Goal: Information Seeking & Learning: Understand process/instructions

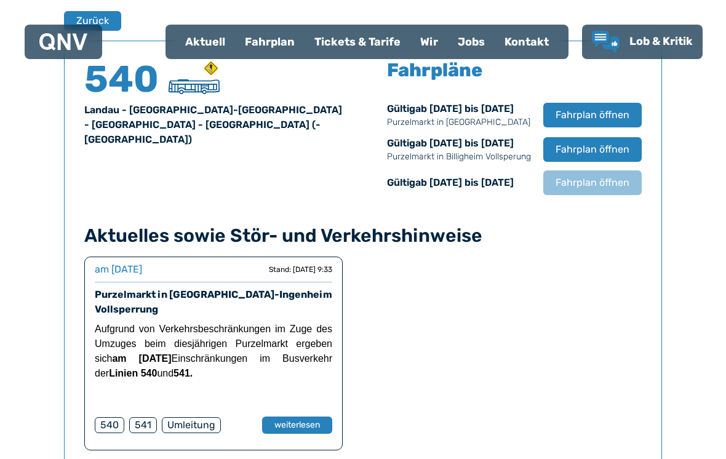
scroll to position [834, 0]
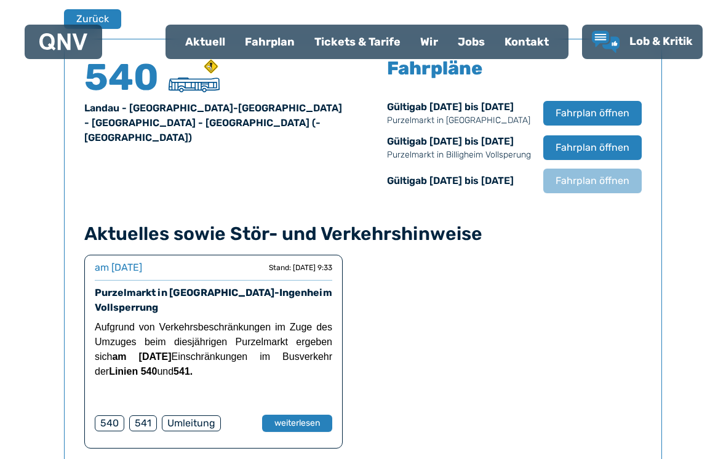
click at [12, 266] on div "Finden Sie Ihre Linie x [GEOGRAPHIC_DATA] [GEOGRAPHIC_DATA] 540 [GEOGRAPHIC_DAT…" at bounding box center [363, 112] width 726 height 1191
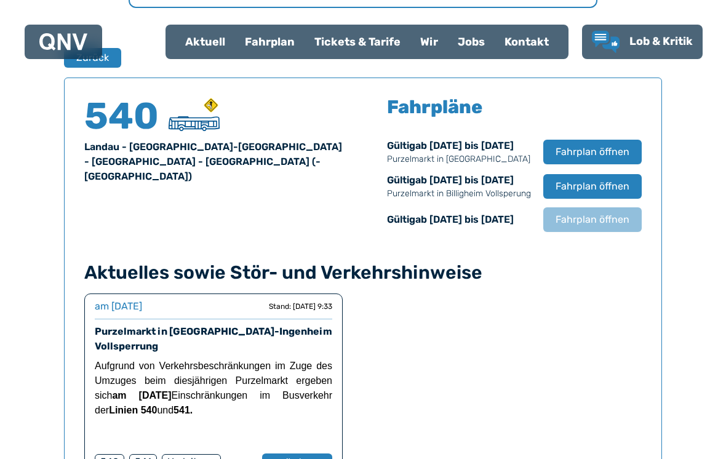
scroll to position [791, 0]
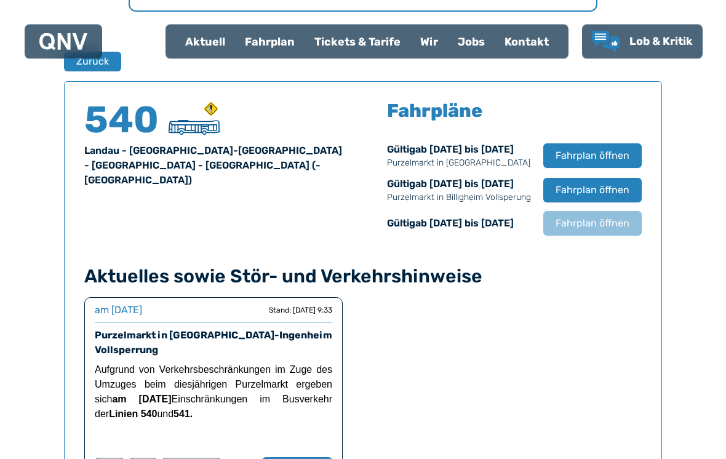
click at [274, 42] on div "Fahrplan" at bounding box center [269, 42] width 69 height 32
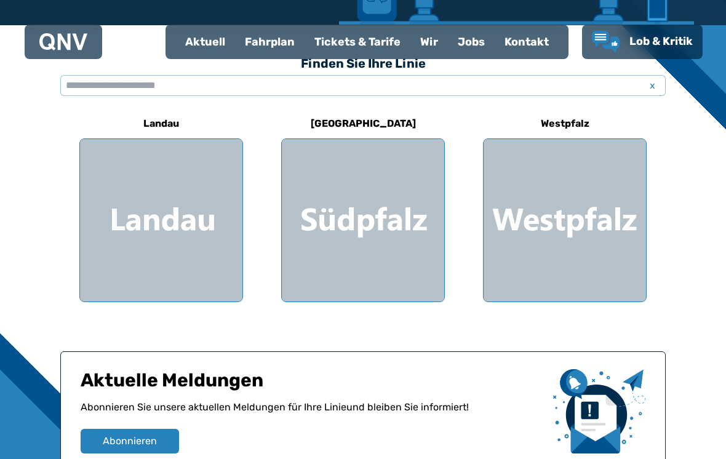
scroll to position [326, 0]
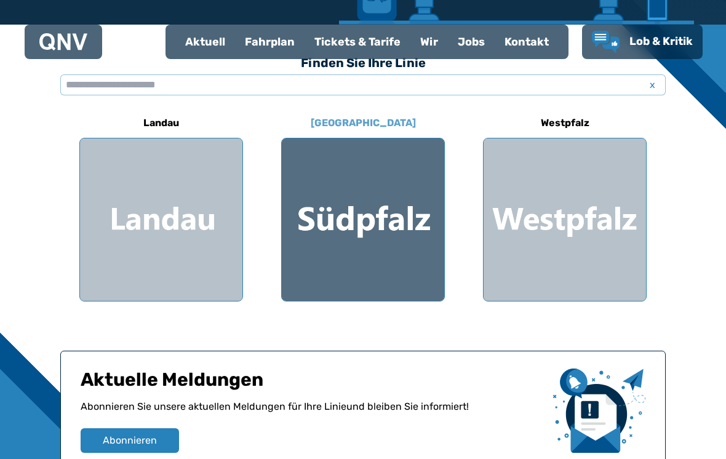
click at [376, 231] on div at bounding box center [363, 219] width 162 height 162
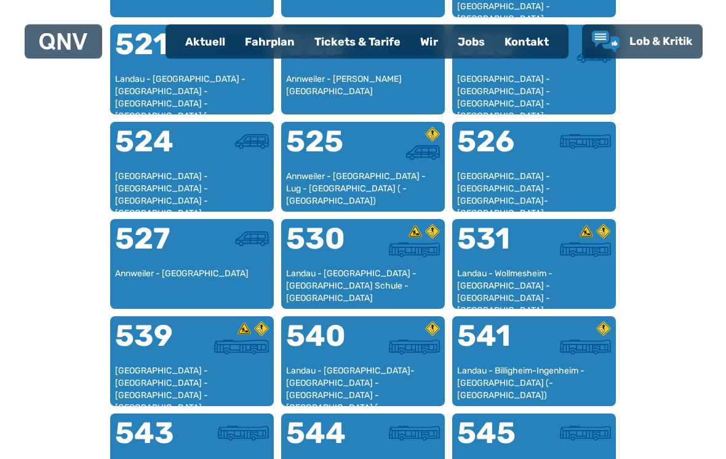
scroll to position [916, 0]
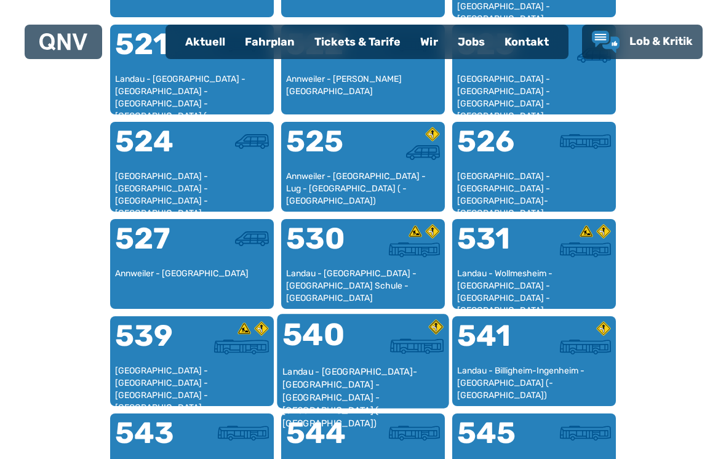
click at [383, 353] on div at bounding box center [403, 345] width 81 height 15
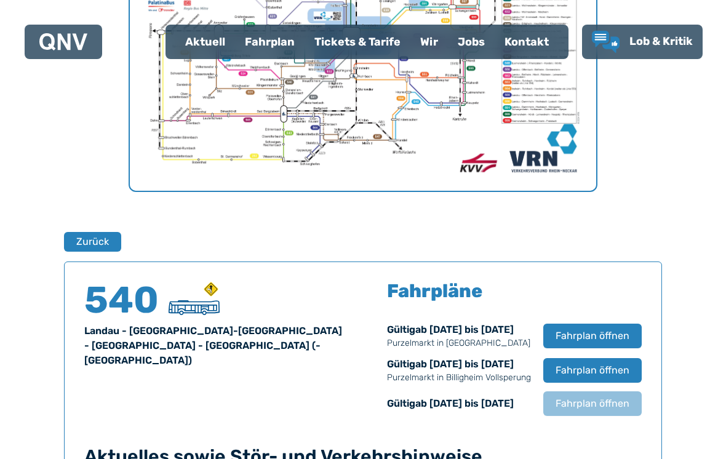
scroll to position [607, 0]
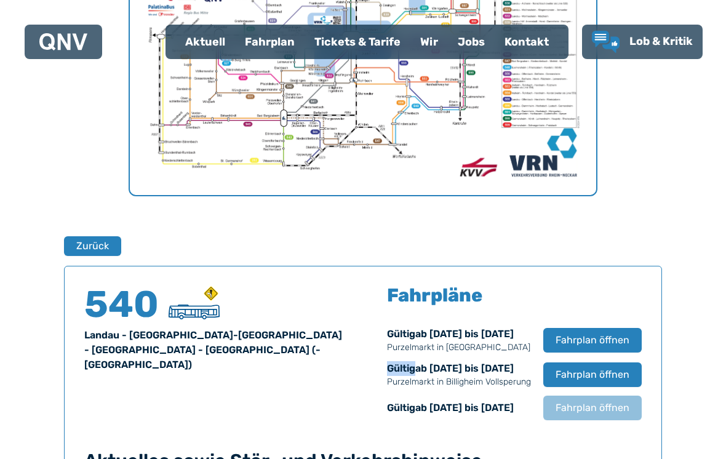
click at [688, 247] on div "Finden Sie Ihre Linie x [GEOGRAPHIC_DATA] [GEOGRAPHIC_DATA] 540 [GEOGRAPHIC_DAT…" at bounding box center [363, 339] width 726 height 1191
click at [692, 264] on div "Finden Sie Ihre Linie x [GEOGRAPHIC_DATA] [GEOGRAPHIC_DATA] 540 [GEOGRAPHIC_DAT…" at bounding box center [363, 339] width 726 height 1191
click at [617, 406] on span "Fahrplan öffnen" at bounding box center [592, 407] width 75 height 15
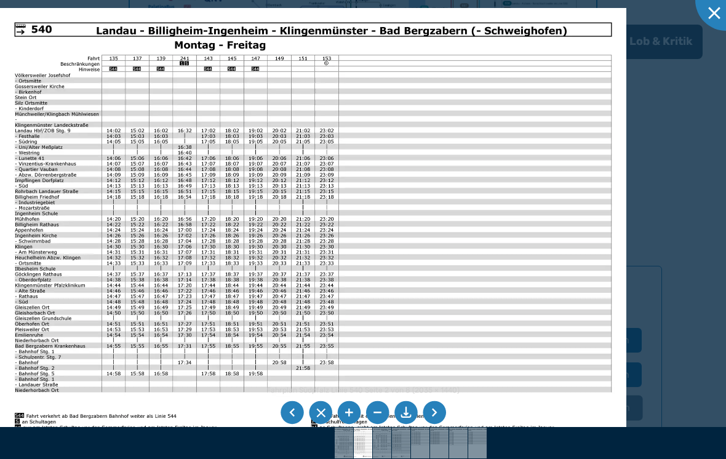
click at [4, 270] on img at bounding box center [313, 229] width 626 height 443
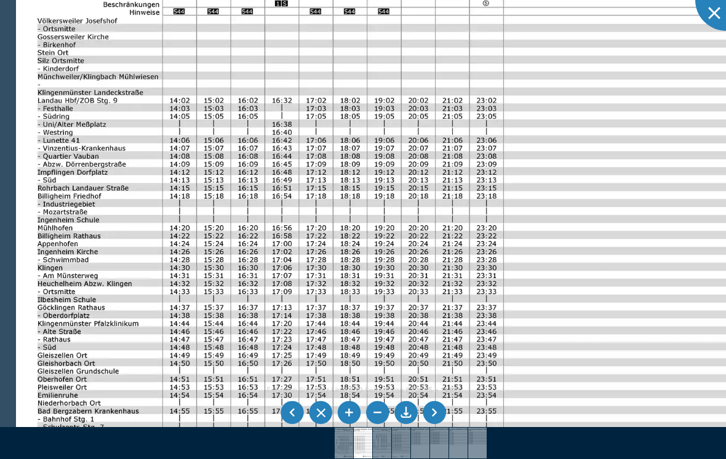
click at [1, 264] on div at bounding box center [363, 229] width 726 height 459
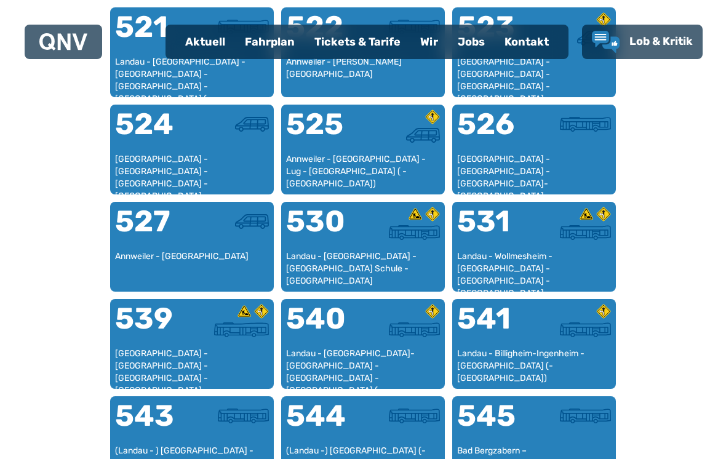
scroll to position [935, 0]
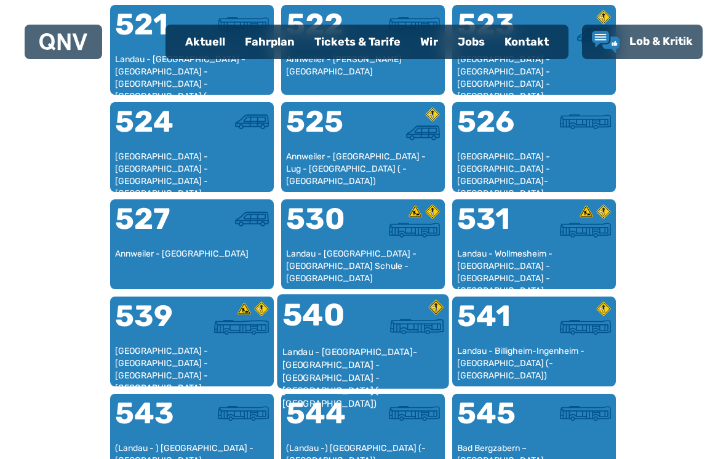
click at [402, 346] on div "Landau - [GEOGRAPHIC_DATA]-[GEOGRAPHIC_DATA] - [GEOGRAPHIC_DATA] - [GEOGRAPHIC_…" at bounding box center [363, 365] width 162 height 38
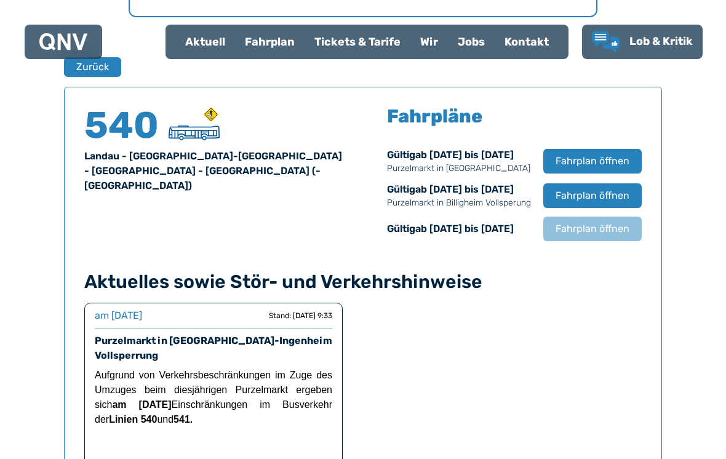
scroll to position [811, 0]
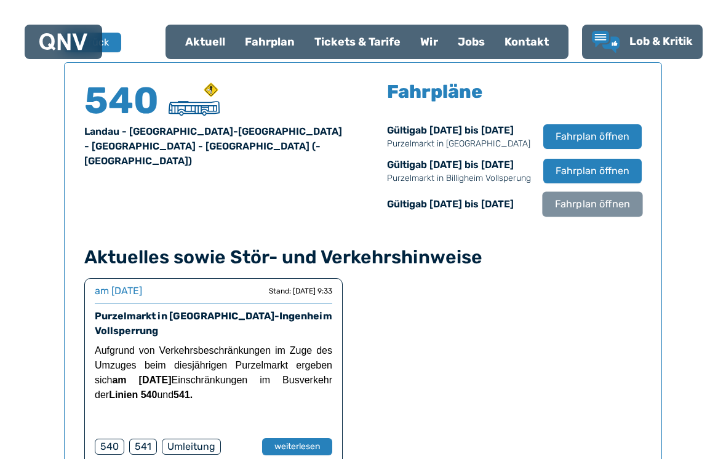
click at [609, 206] on span "Fahrplan öffnen" at bounding box center [592, 204] width 75 height 15
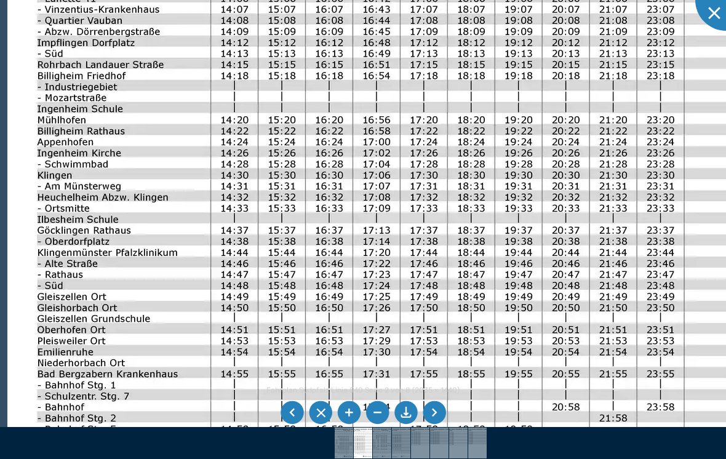
click at [566, 433] on img at bounding box center [632, 141] width 1251 height 886
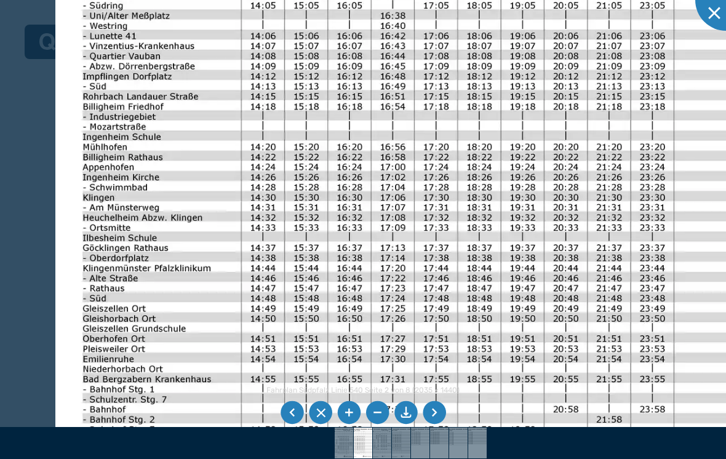
click at [438, 424] on li at bounding box center [433, 412] width 23 height 23
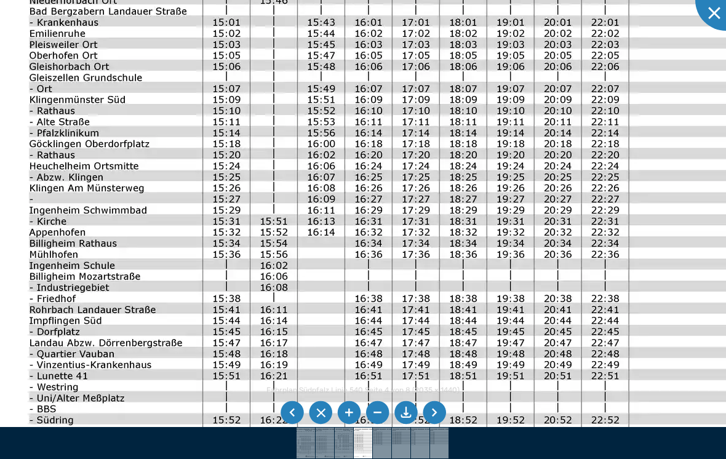
click at [14, 111] on img at bounding box center [624, 263] width 1251 height 886
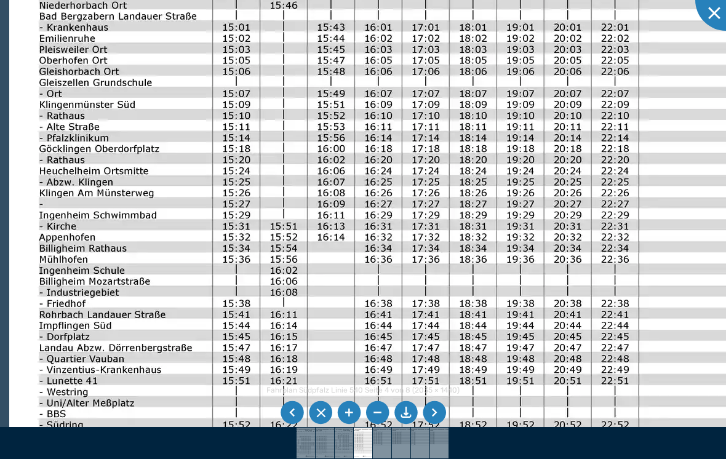
click at [26, 130] on img at bounding box center [634, 268] width 1251 height 886
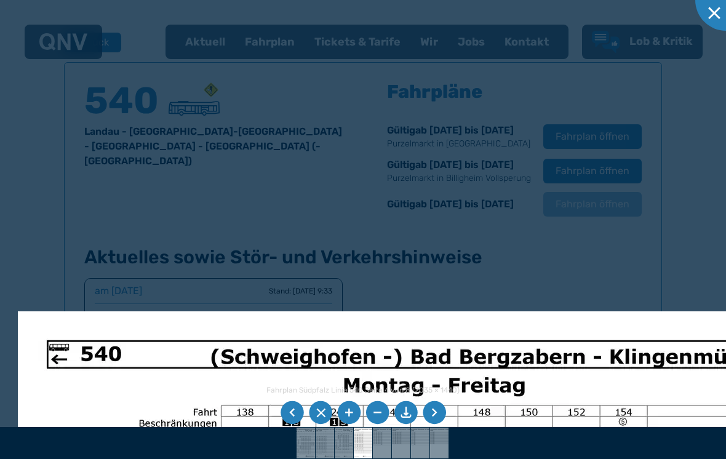
click at [293, 424] on li at bounding box center [291, 412] width 23 height 23
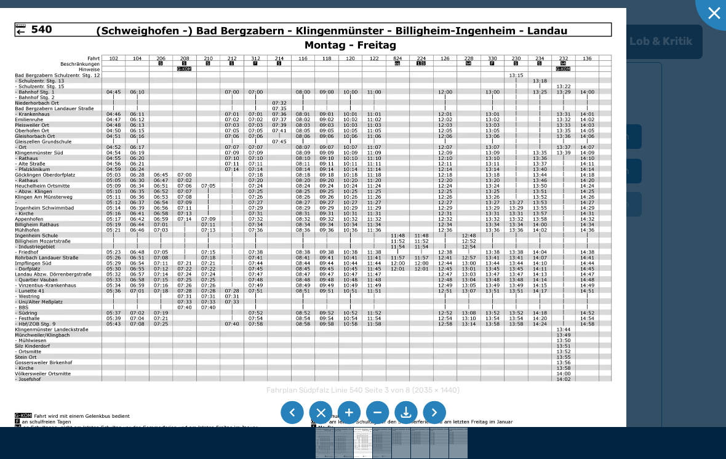
click at [293, 424] on li at bounding box center [291, 412] width 23 height 23
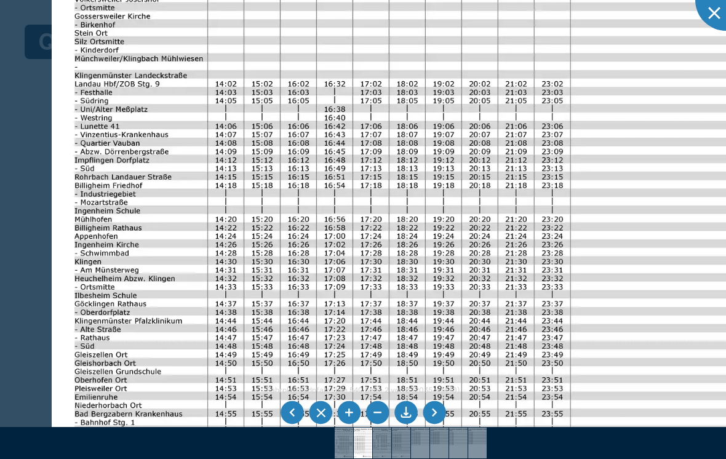
click at [54, 276] on img at bounding box center [531, 235] width 959 height 679
click at [684, 356] on img at bounding box center [531, 235] width 959 height 679
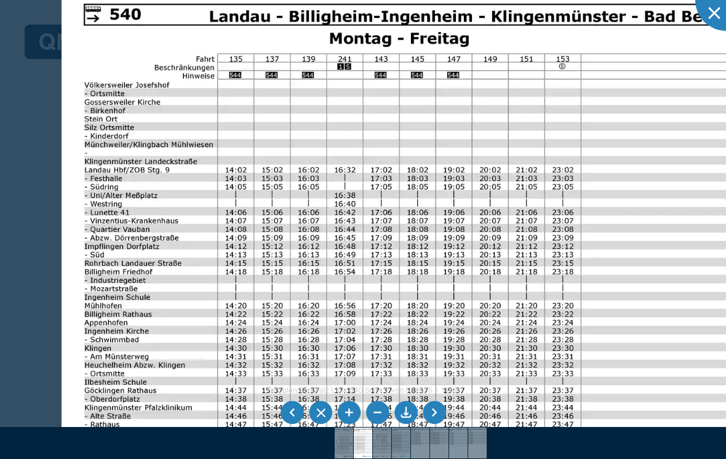
click at [7, 312] on div at bounding box center [363, 229] width 726 height 459
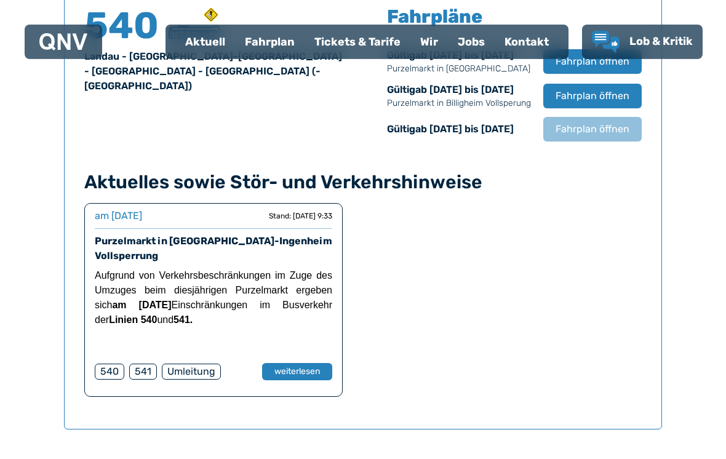
scroll to position [887, 0]
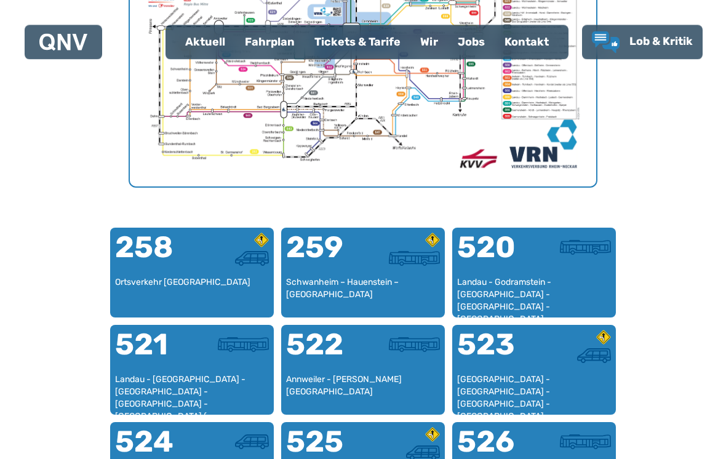
click at [673, 314] on div "Finden Sie Ihre Linie x [GEOGRAPHIC_DATA] 258 Ortsverkehr Hauenstein 259 [GEOGR…" at bounding box center [363, 346] width 630 height 1223
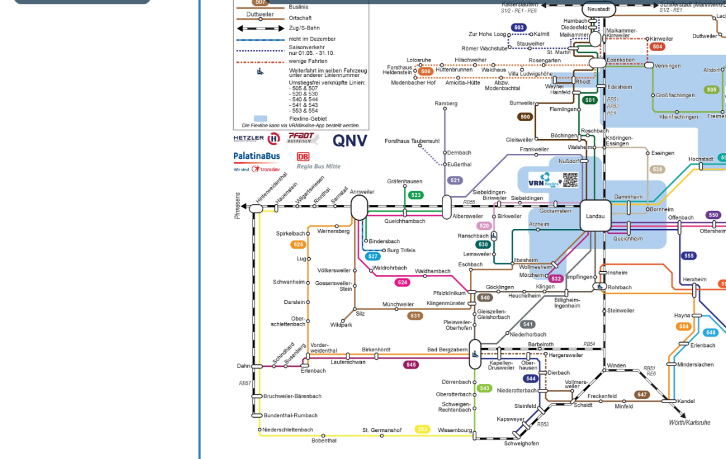
scroll to position [372, 0]
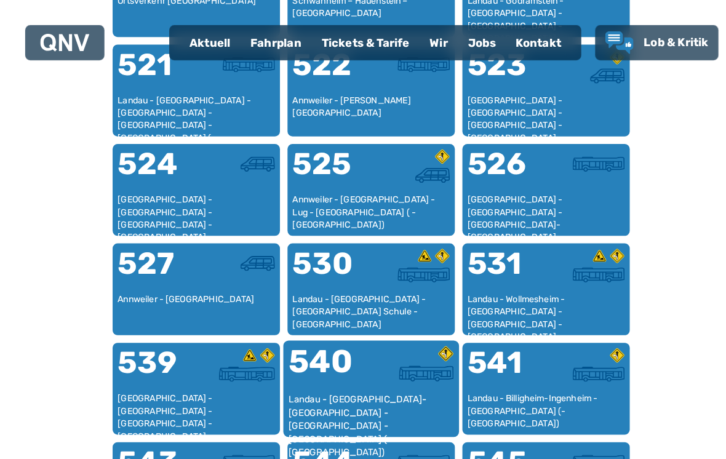
scroll to position [897, 0]
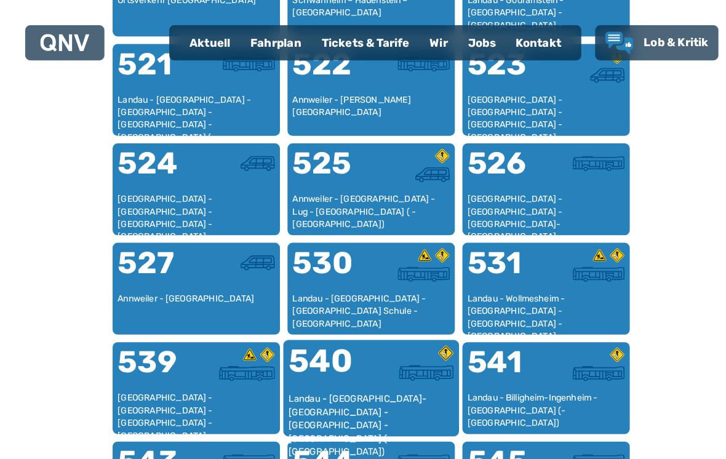
click at [400, 379] on div at bounding box center [403, 361] width 81 height 46
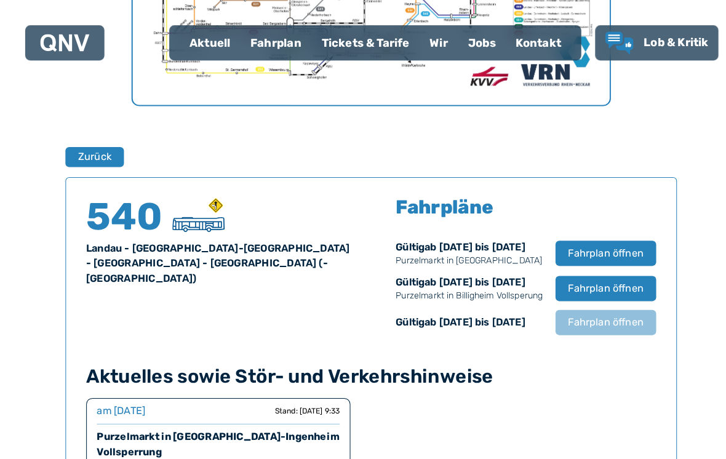
scroll to position [811, 0]
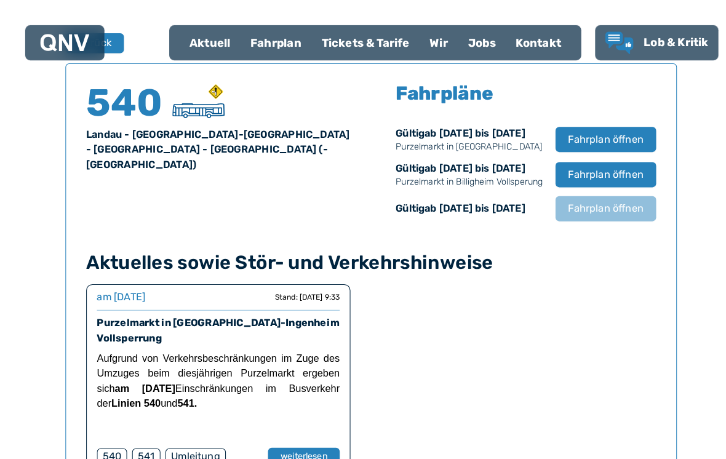
click at [583, 203] on span "Fahrplan öffnen" at bounding box center [592, 204] width 74 height 15
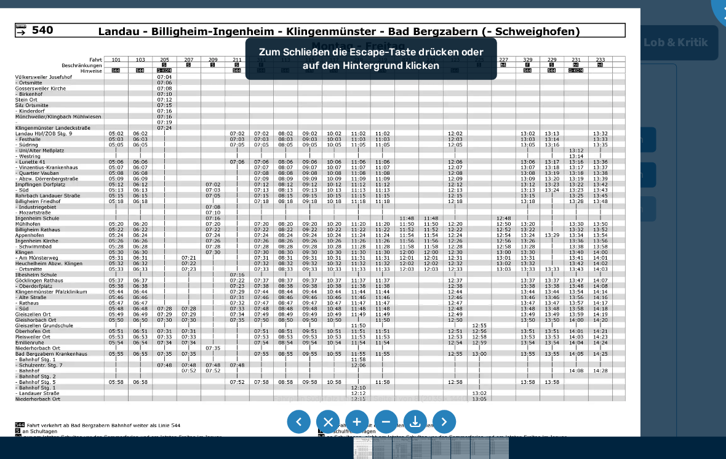
click at [430, 423] on li at bounding box center [433, 412] width 23 height 23
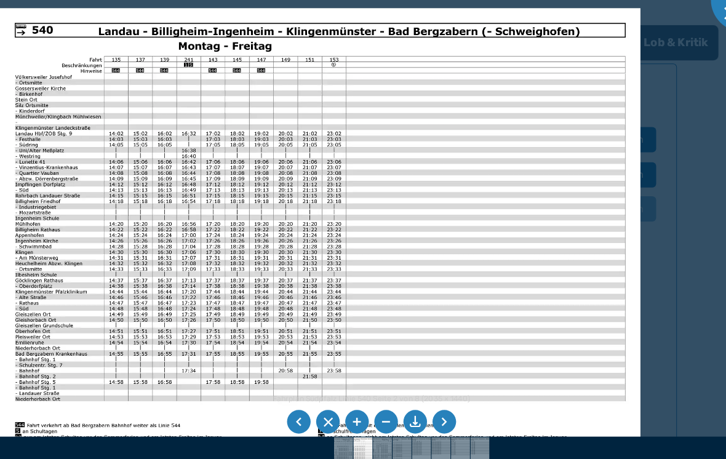
click at [435, 424] on li at bounding box center [433, 412] width 23 height 23
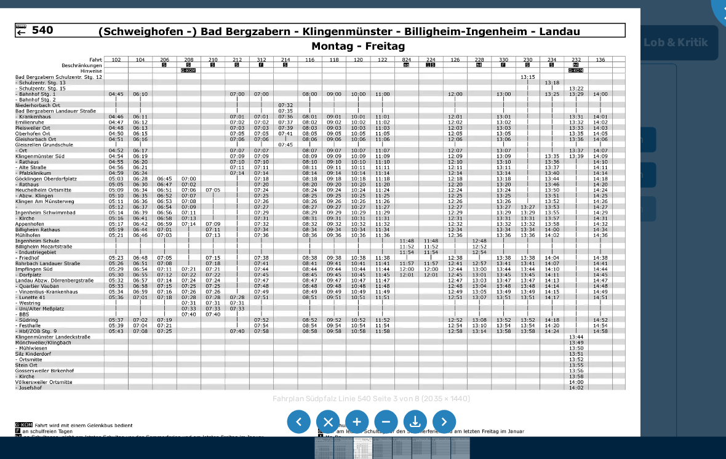
click at [436, 423] on li at bounding box center [433, 412] width 23 height 23
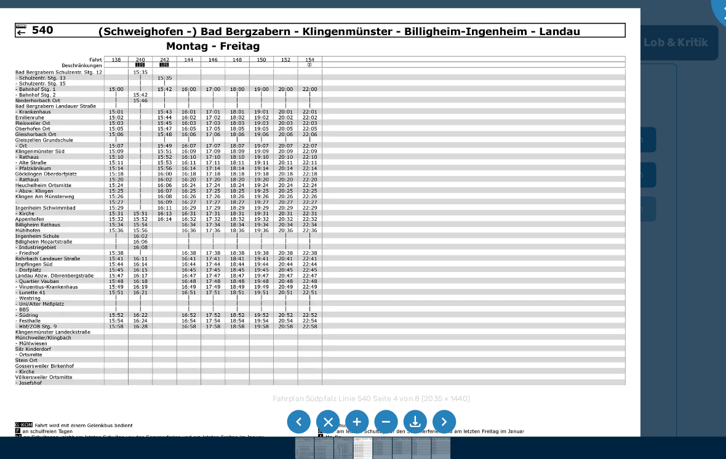
click at [438, 424] on li at bounding box center [433, 412] width 23 height 23
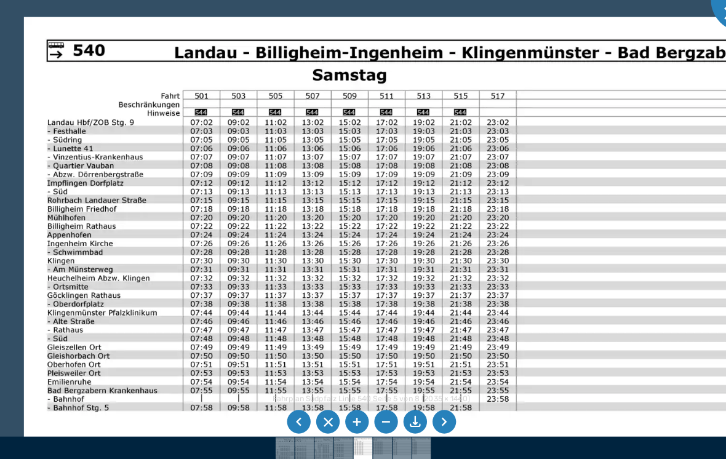
click at [21, 290] on div at bounding box center [363, 229] width 726 height 459
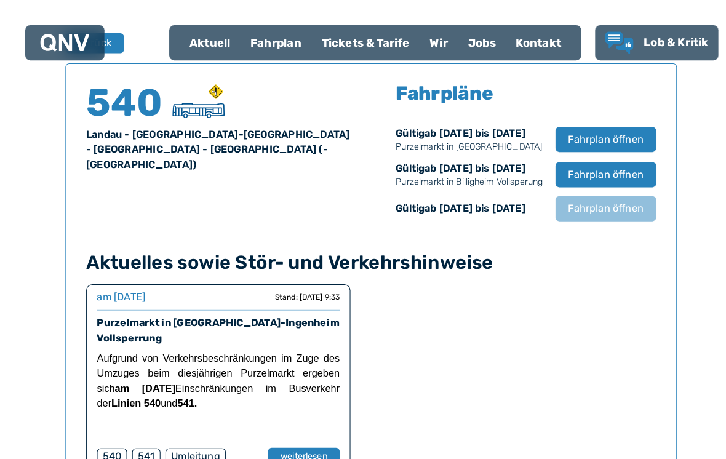
scroll to position [811, 0]
click at [590, 205] on span "Fahrplan öffnen" at bounding box center [592, 204] width 75 height 15
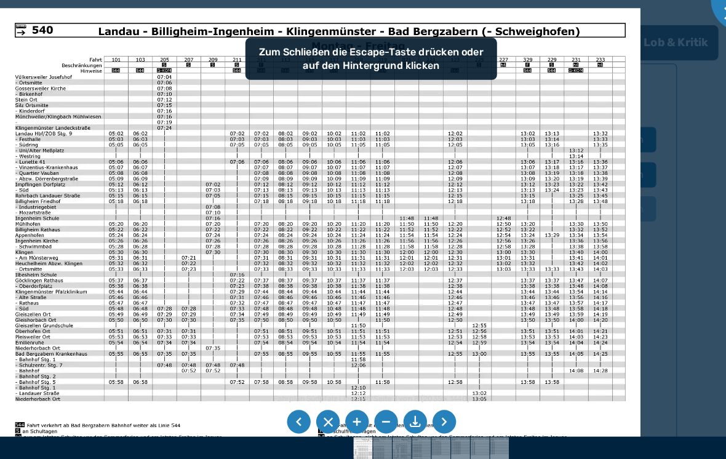
click at [432, 424] on li at bounding box center [433, 412] width 23 height 23
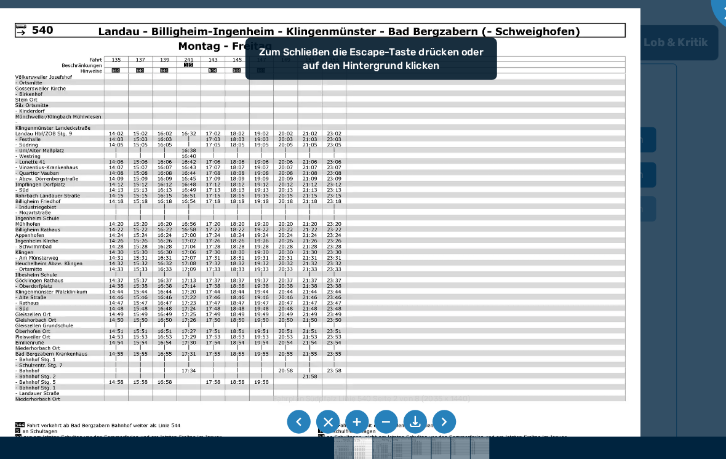
click at [440, 423] on li at bounding box center [433, 412] width 23 height 23
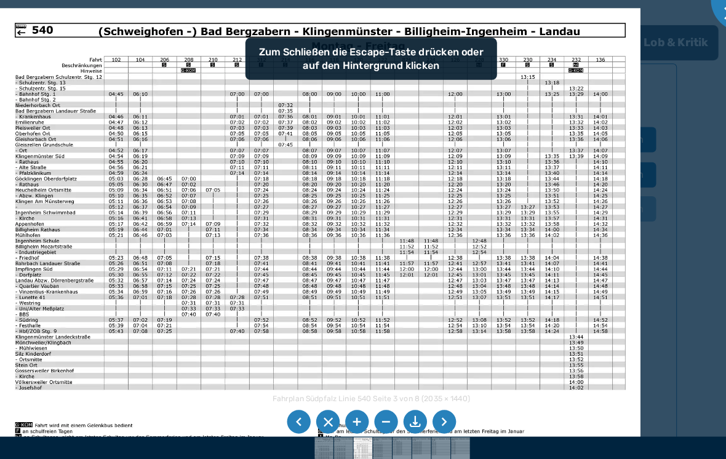
click at [444, 424] on li at bounding box center [433, 412] width 23 height 23
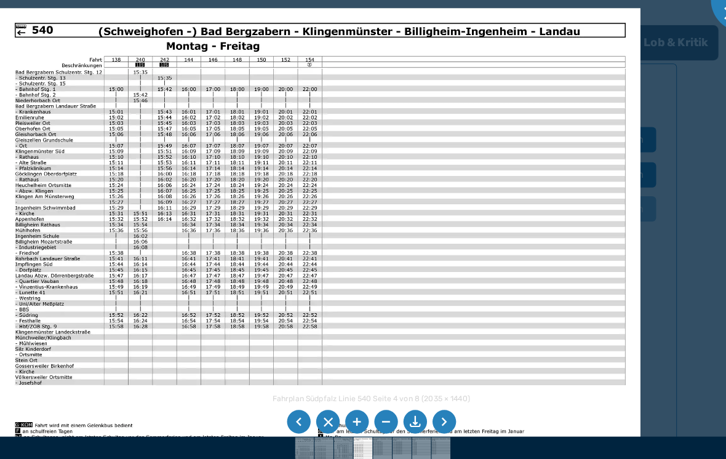
click at [439, 421] on li at bounding box center [433, 412] width 23 height 23
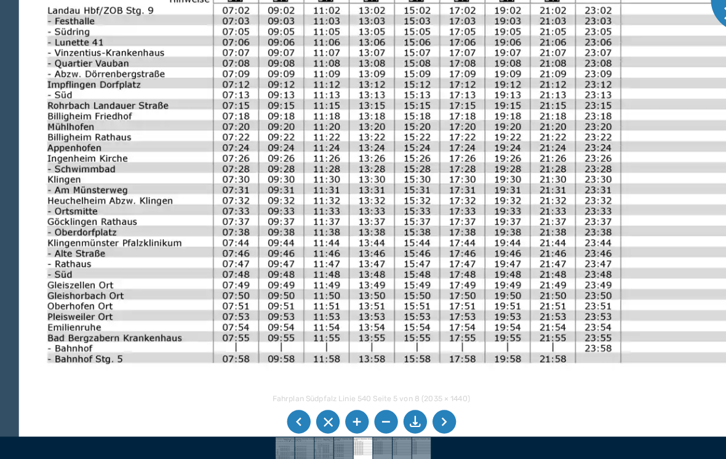
click at [34, 252] on img at bounding box center [603, 298] width 1170 height 828
click at [27, 272] on img at bounding box center [603, 298] width 1170 height 828
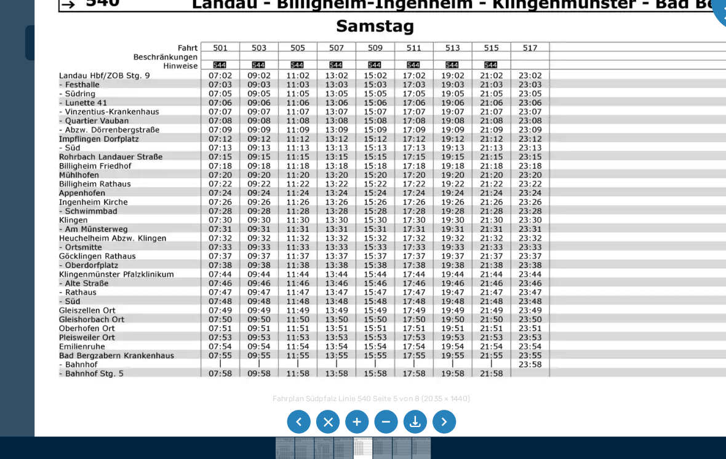
click at [434, 423] on li at bounding box center [433, 412] width 23 height 23
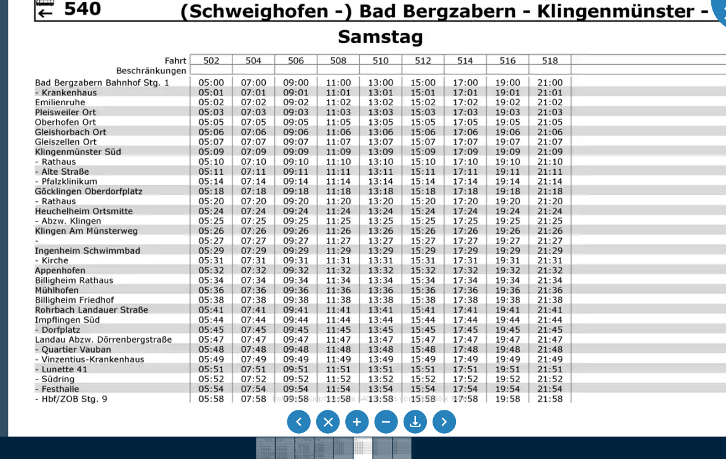
click at [708, 124] on img at bounding box center [555, 358] width 1095 height 775
click at [10, 151] on img at bounding box center [555, 358] width 1095 height 775
click at [13, 150] on img at bounding box center [555, 358] width 1095 height 775
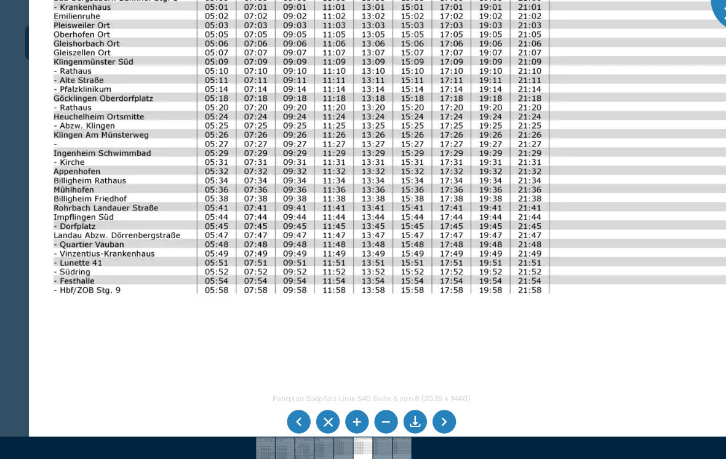
click at [595, 227] on img at bounding box center [534, 255] width 1012 height 716
click at [292, 424] on li at bounding box center [291, 412] width 23 height 23
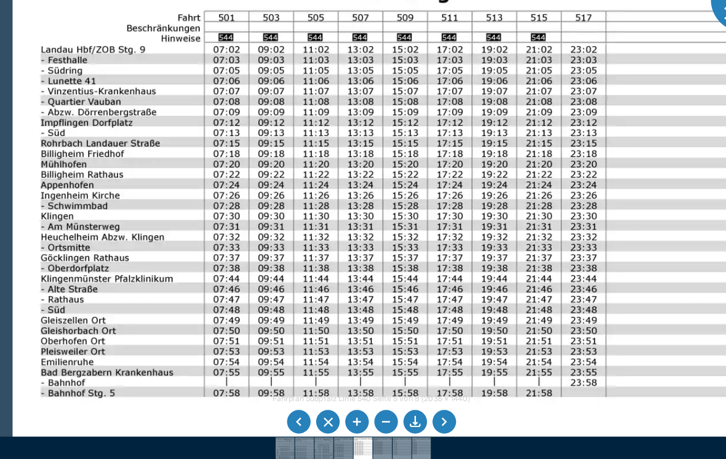
click at [634, 315] on img at bounding box center [589, 332] width 1154 height 817
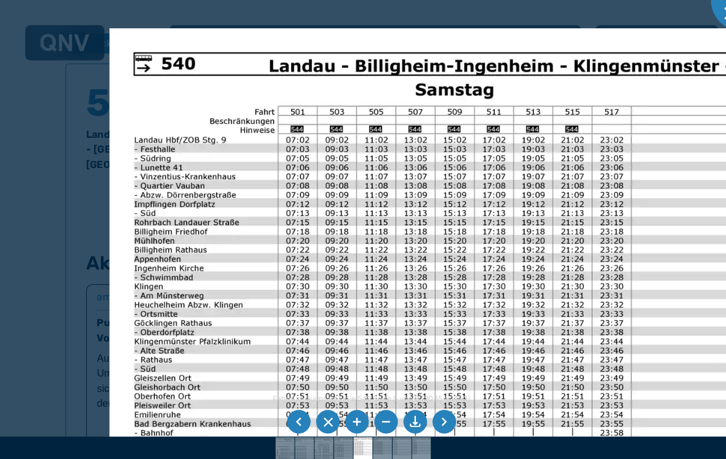
click at [291, 419] on li at bounding box center [291, 412] width 23 height 23
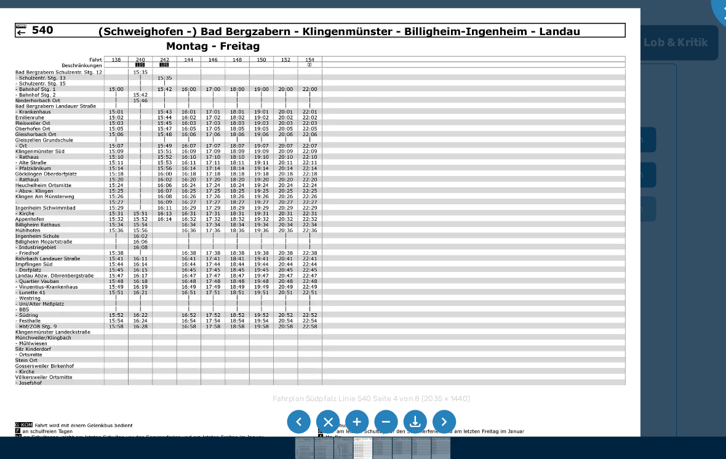
click at [434, 423] on li at bounding box center [433, 412] width 23 height 23
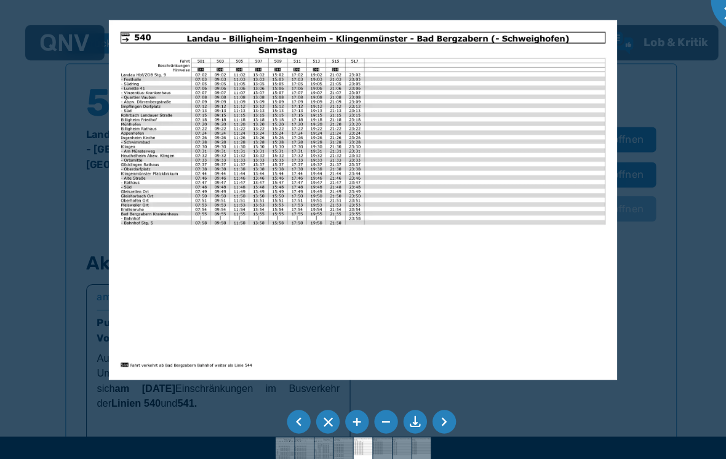
click at [438, 424] on li at bounding box center [433, 412] width 23 height 23
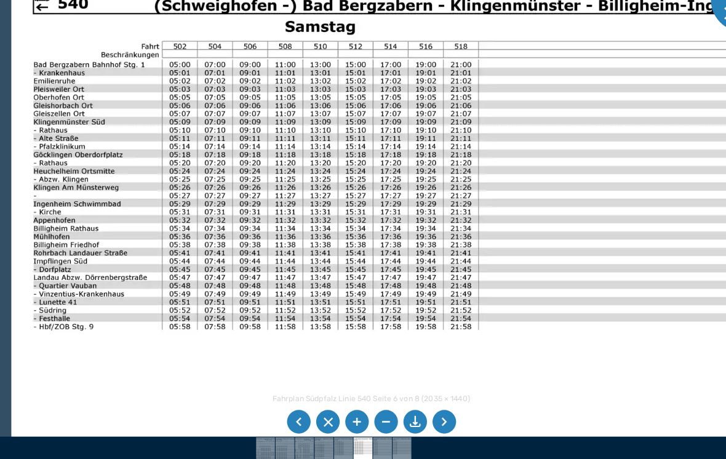
click at [2, 252] on div at bounding box center [363, 229] width 726 height 459
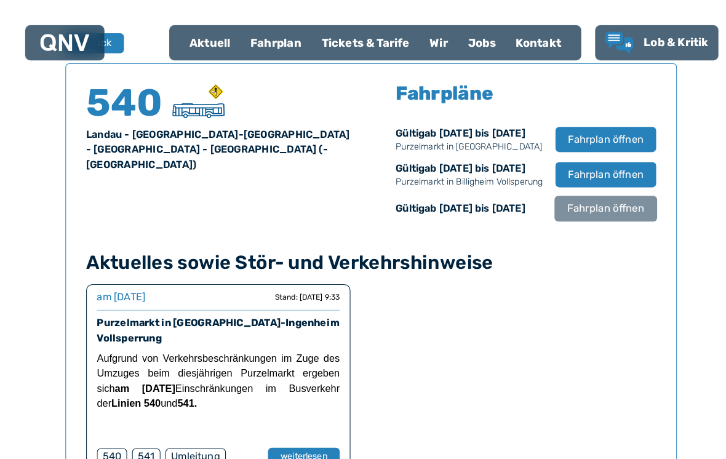
click at [600, 208] on span "Fahrplan öffnen" at bounding box center [592, 204] width 75 height 15
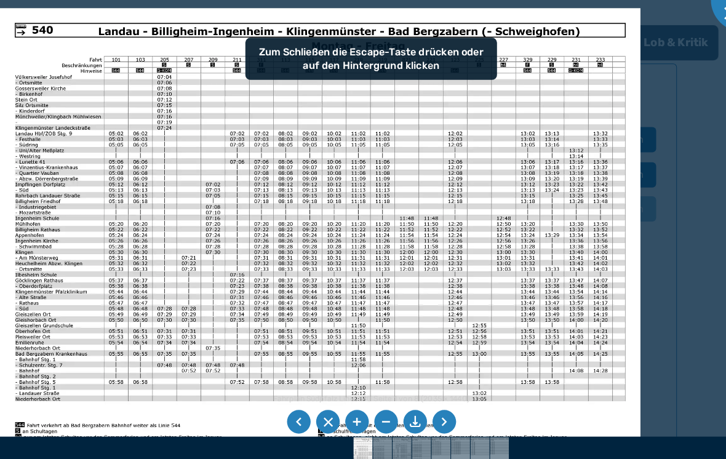
click at [443, 419] on li at bounding box center [433, 412] width 23 height 23
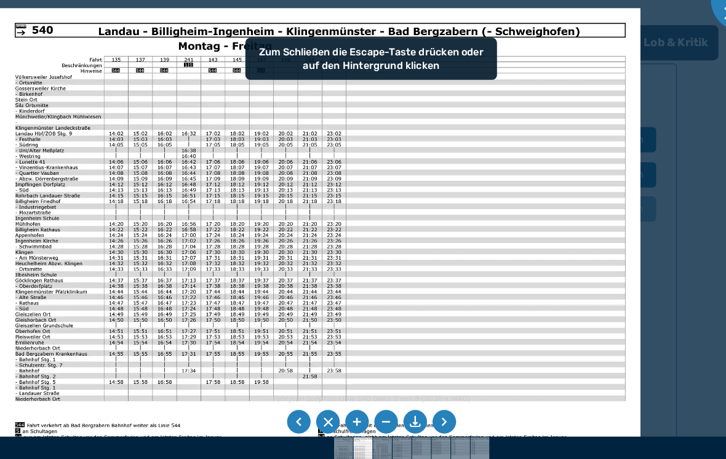
click at [440, 420] on li at bounding box center [433, 412] width 23 height 23
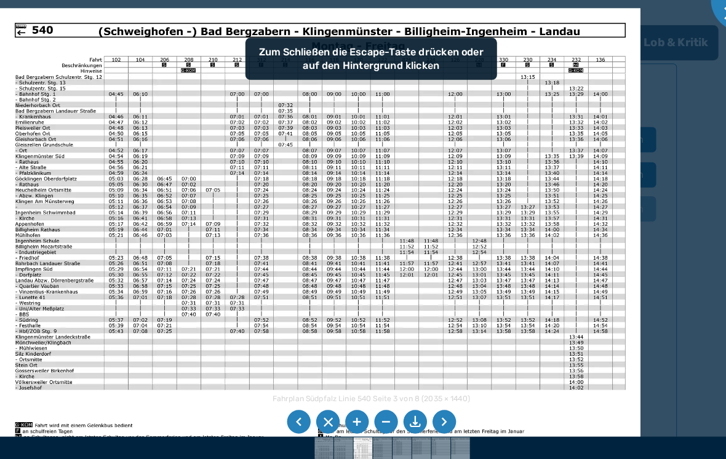
click at [438, 424] on li at bounding box center [433, 412] width 23 height 23
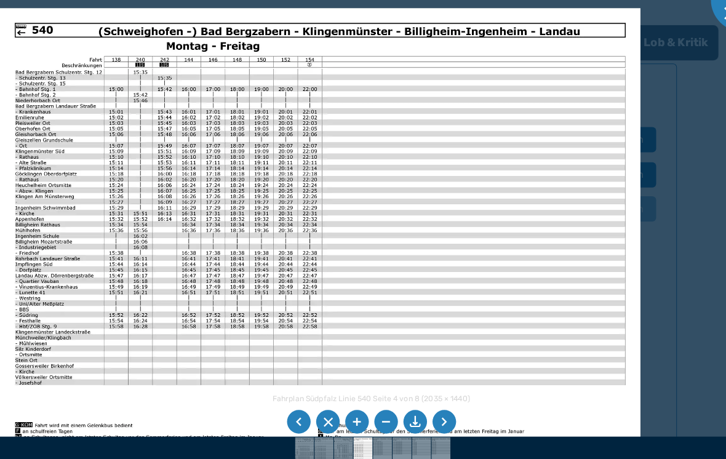
click at [435, 421] on li at bounding box center [433, 412] width 23 height 23
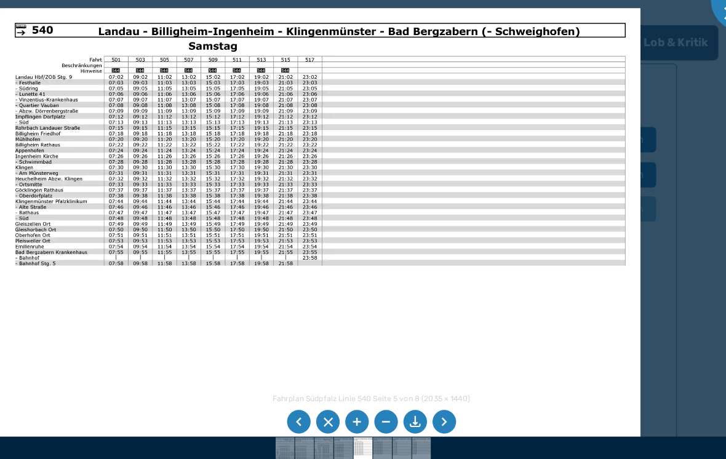
click at [438, 422] on li at bounding box center [433, 412] width 23 height 23
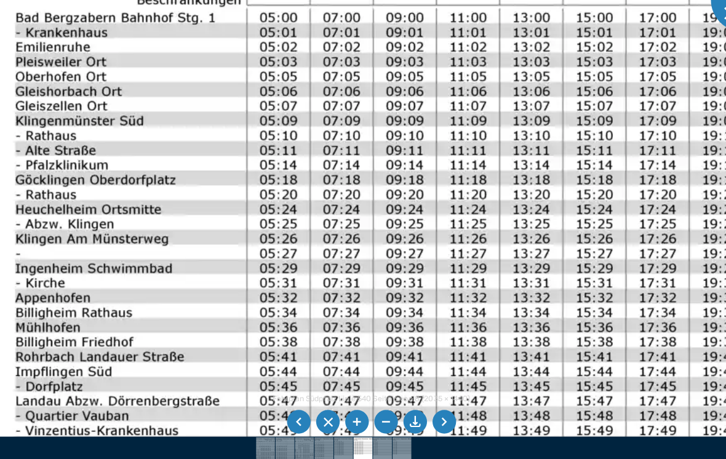
click at [446, 421] on li at bounding box center [433, 412] width 23 height 23
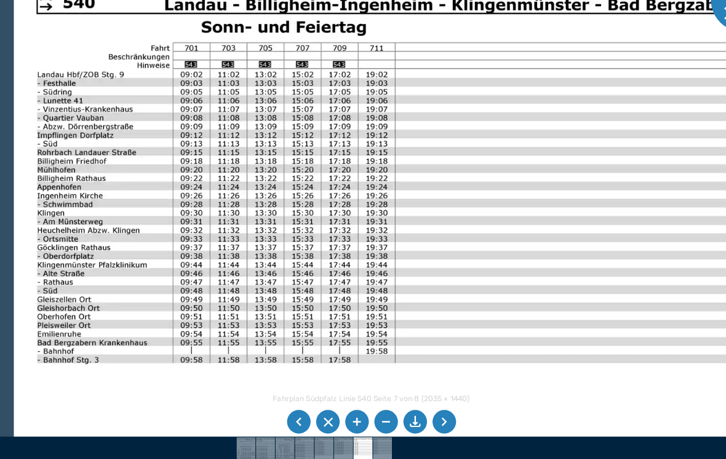
click at [296, 424] on li at bounding box center [291, 412] width 23 height 23
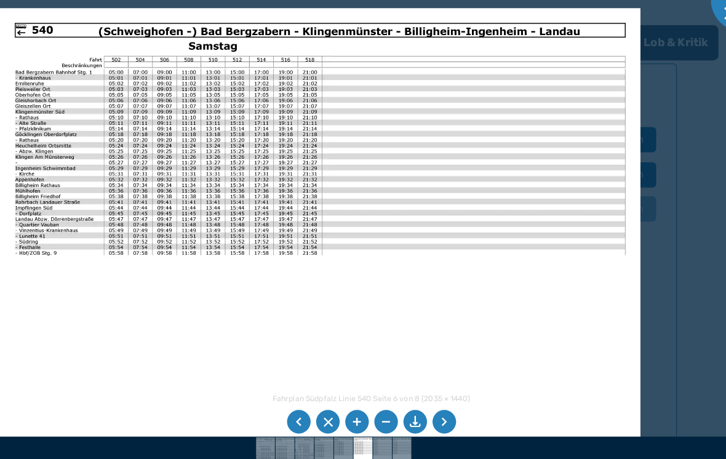
click at [299, 424] on li at bounding box center [291, 412] width 23 height 23
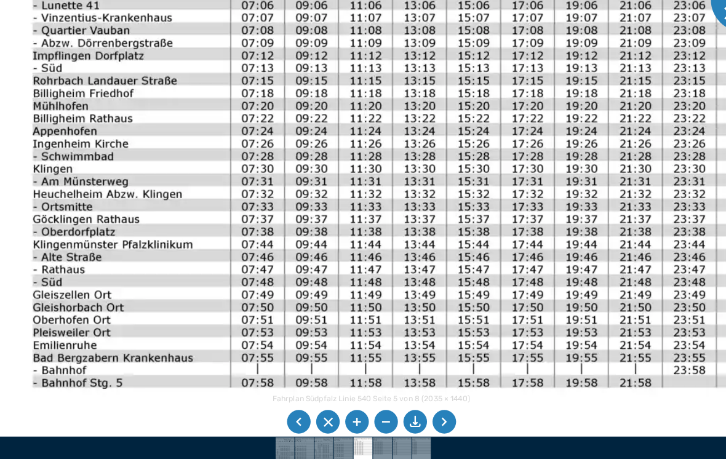
click at [440, 421] on li at bounding box center [433, 412] width 23 height 23
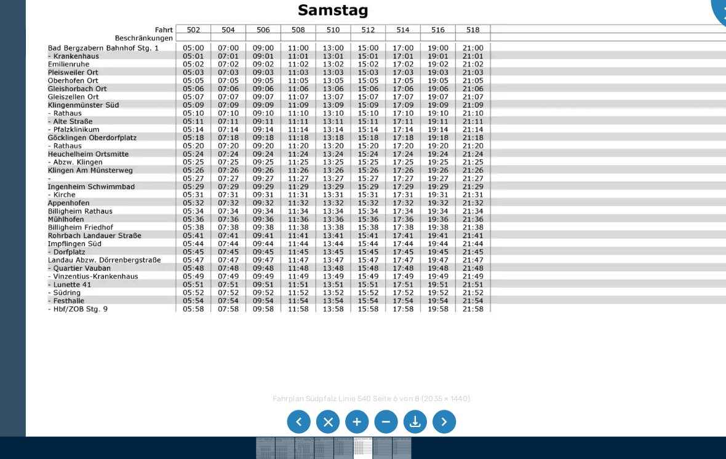
click at [295, 422] on li at bounding box center [291, 412] width 23 height 23
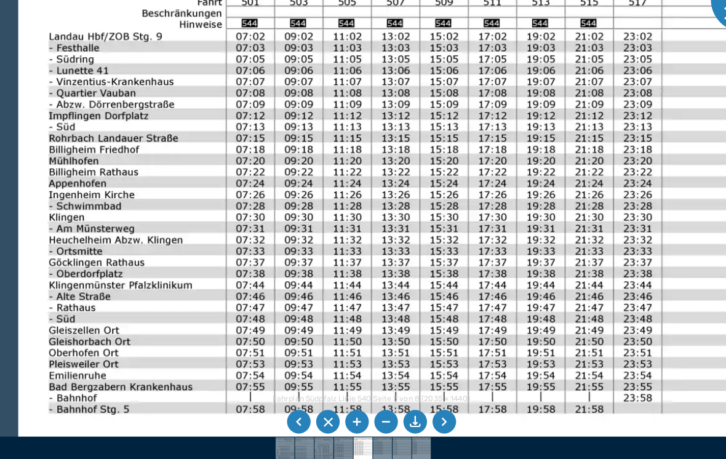
click at [36, 242] on img at bounding box center [643, 344] width 1251 height 886
click at [628, 257] on img at bounding box center [643, 344] width 1251 height 886
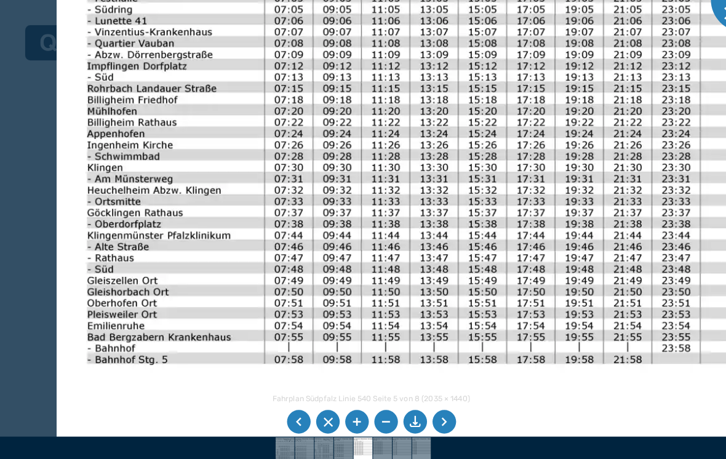
click at [665, 363] on img at bounding box center [680, 295] width 1251 height 886
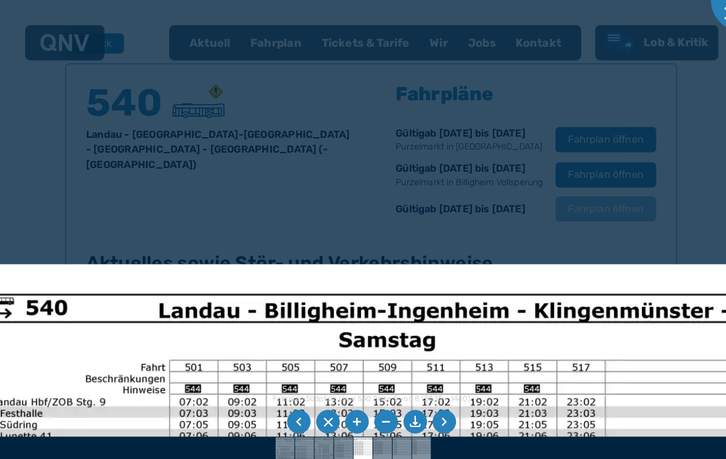
click at [676, 9] on div at bounding box center [363, 229] width 726 height 459
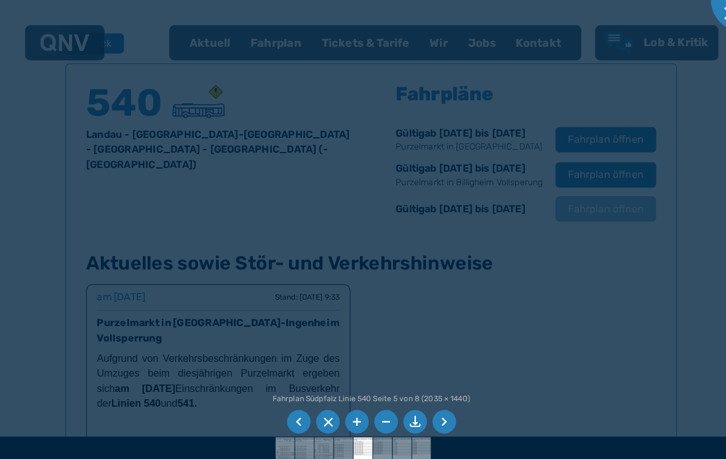
scroll to position [819, 0]
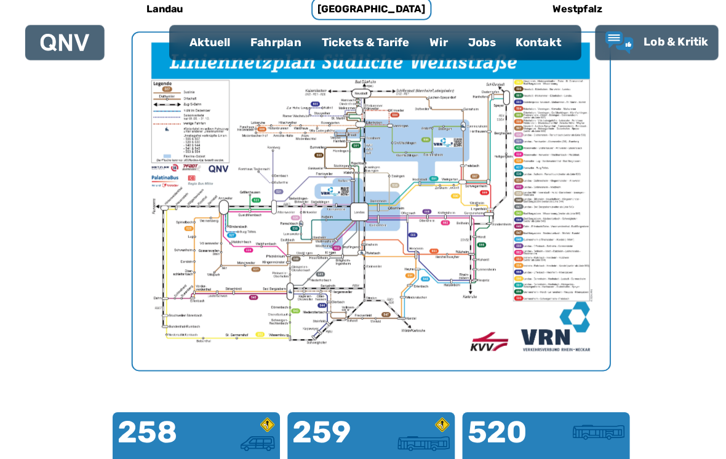
scroll to position [379, 0]
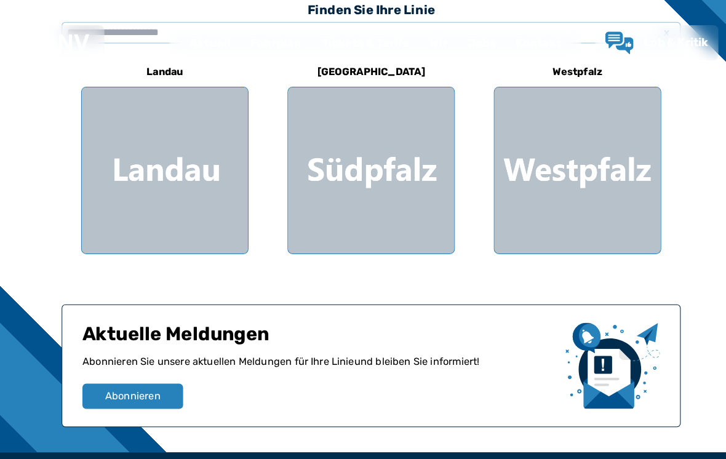
scroll to position [345, 0]
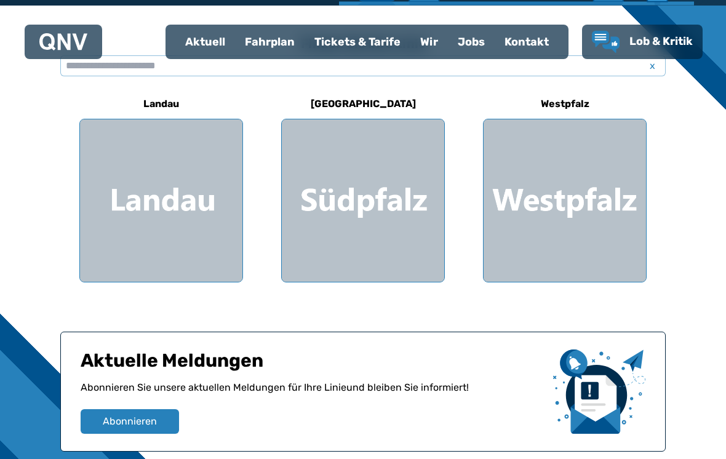
scroll to position [811, 0]
